Goal: Navigation & Orientation: Find specific page/section

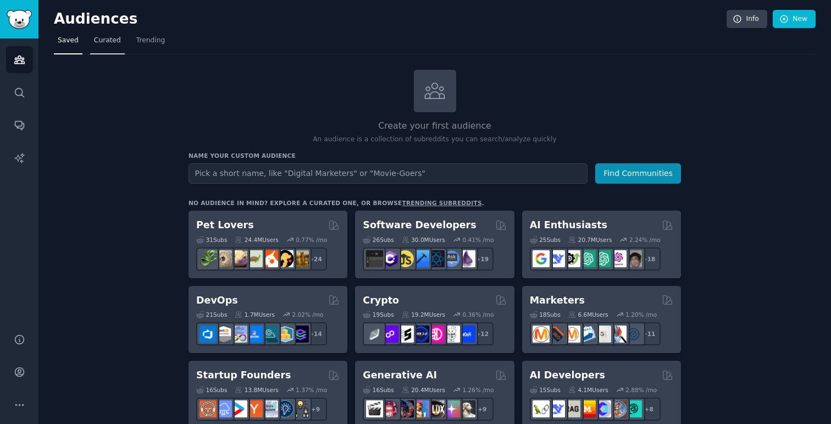
click at [113, 38] on span "Curated" at bounding box center [107, 41] width 27 height 10
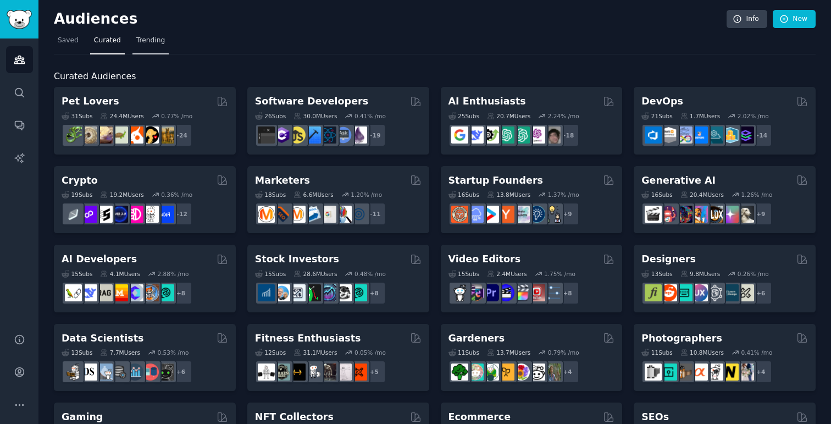
click at [146, 40] on span "Trending" at bounding box center [150, 41] width 29 height 10
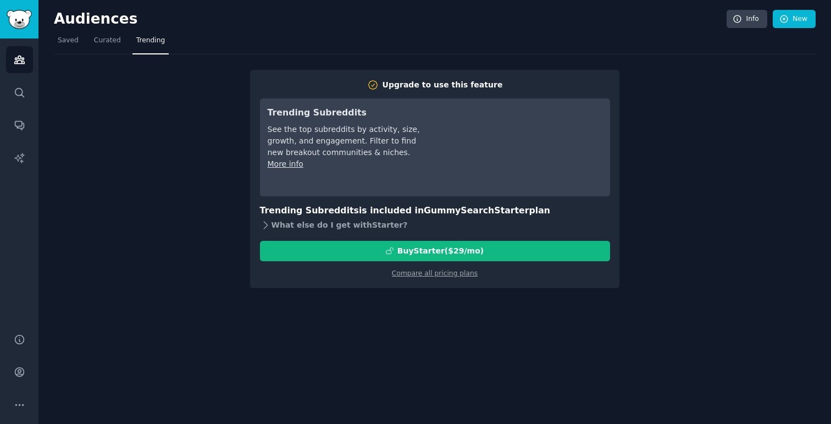
click at [269, 226] on icon at bounding box center [266, 225] width 12 height 12
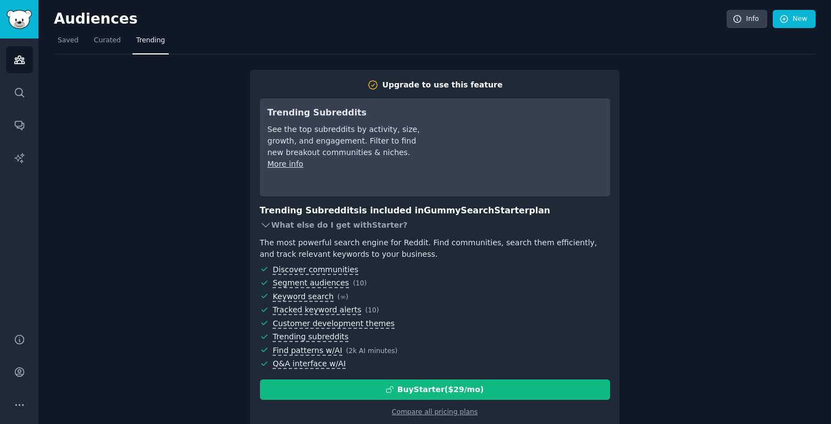
click at [266, 224] on icon at bounding box center [266, 225] width 12 height 12
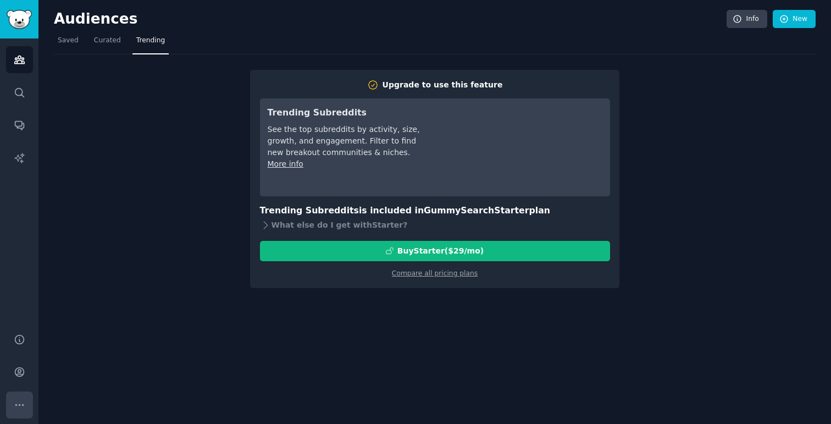
click at [21, 405] on icon "Sidebar" at bounding box center [20, 405] width 12 height 12
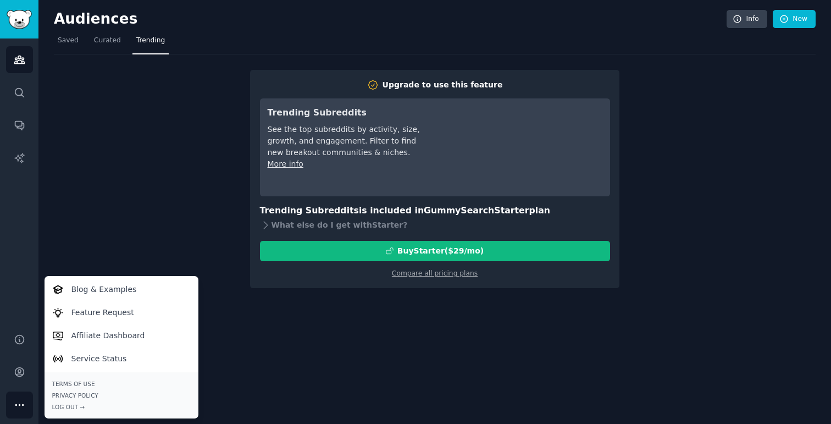
click at [21, 406] on icon "Sidebar" at bounding box center [20, 405] width 12 height 12
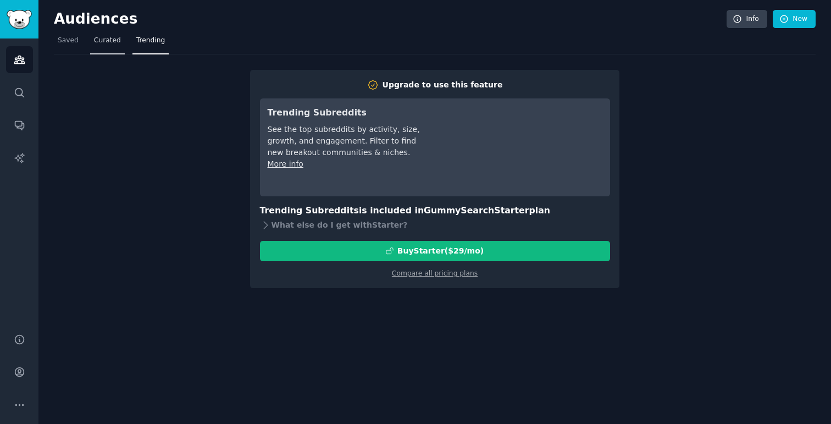
click at [101, 40] on span "Curated" at bounding box center [107, 41] width 27 height 10
